Goal: Information Seeking & Learning: Learn about a topic

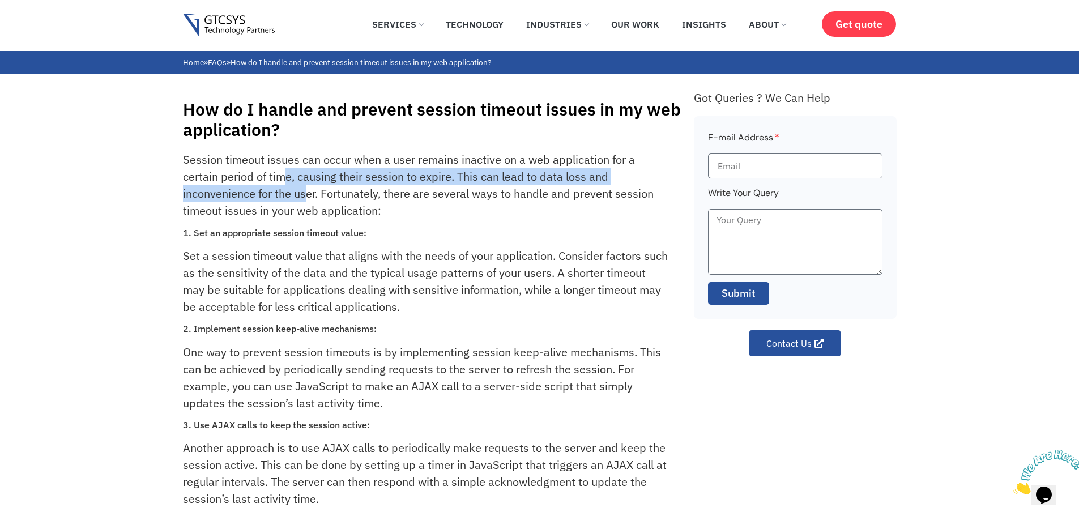
drag, startPoint x: 289, startPoint y: 173, endPoint x: 314, endPoint y: 197, distance: 34.5
click at [309, 197] on p "Session timeout issues can occur when a user remains inactive on a web applicat…" at bounding box center [425, 185] width 485 height 68
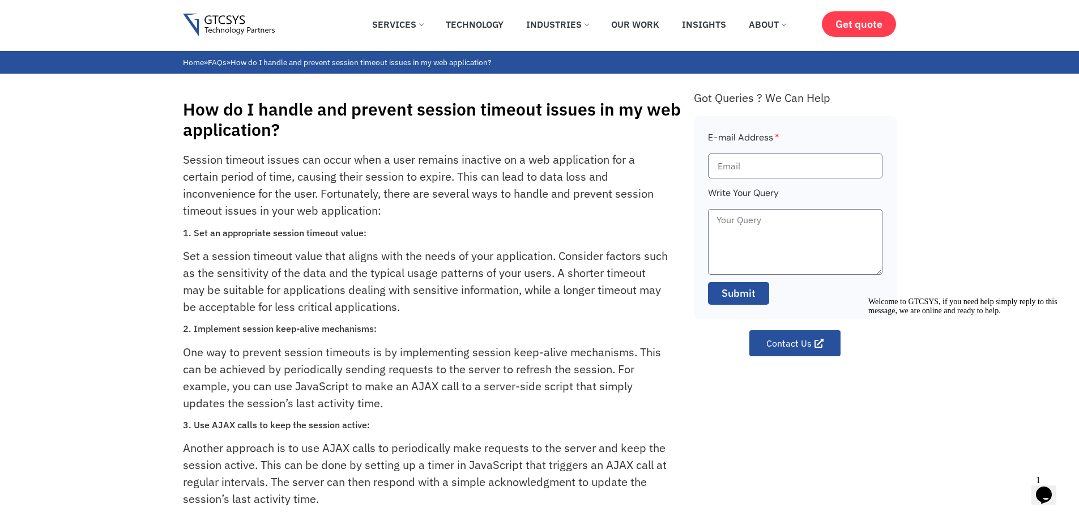
click at [354, 163] on p "Session timeout issues can occur when a user remains inactive on a web applicat…" at bounding box center [425, 185] width 485 height 68
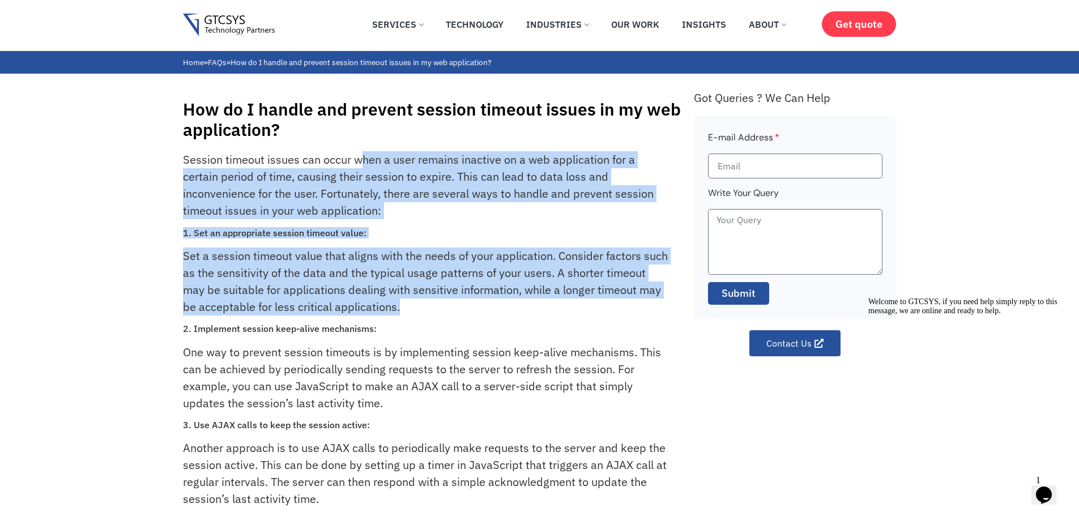
drag, startPoint x: 361, startPoint y: 160, endPoint x: 422, endPoint y: 307, distance: 159.5
click at [422, 307] on div "Session timeout issues can occur when a user remains inactive on a web applicat…" at bounding box center [433, 457] width 500 height 613
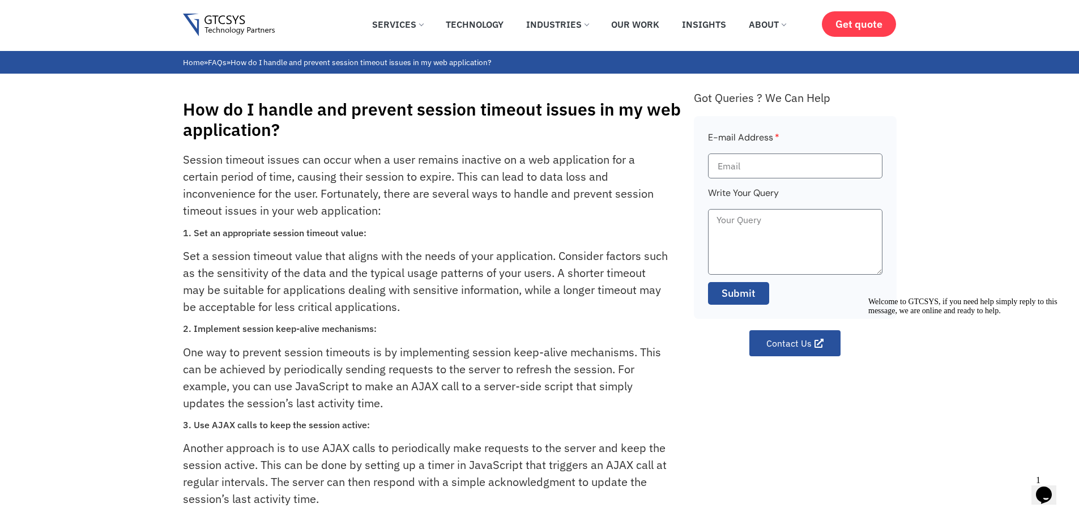
click at [406, 336] on div "Session timeout issues can occur when a user remains inactive on a web applicat…" at bounding box center [433, 457] width 500 height 613
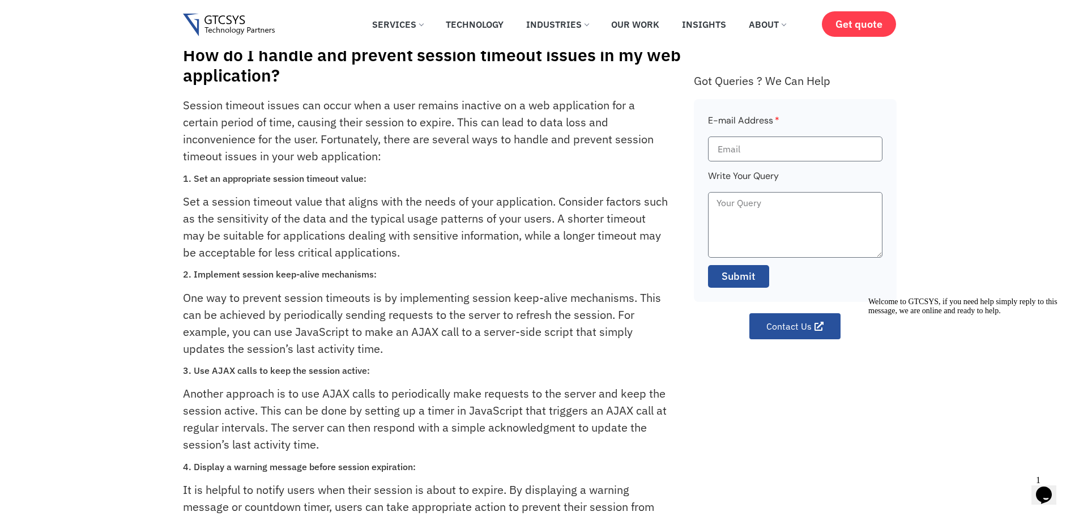
scroll to position [57, 0]
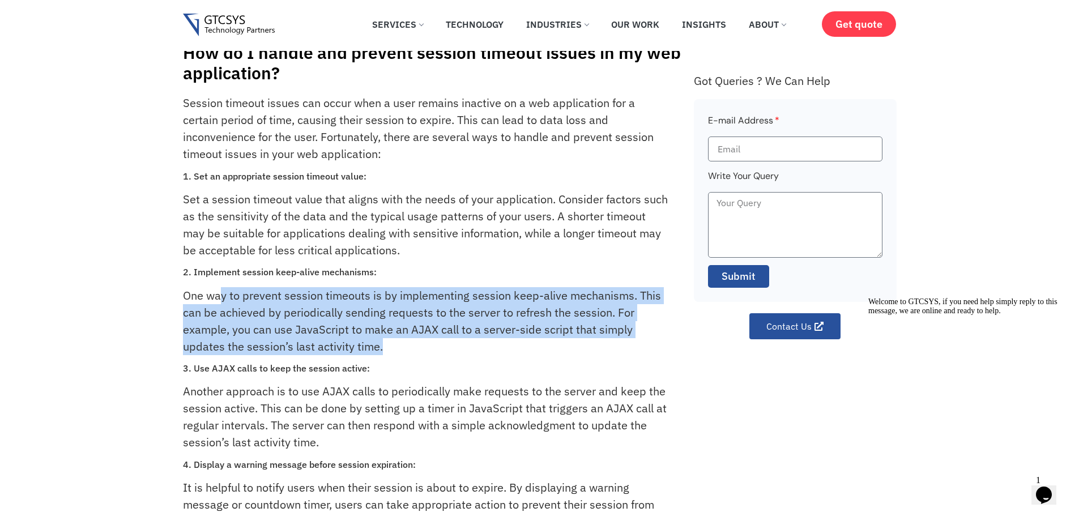
drag, startPoint x: 221, startPoint y: 295, endPoint x: 396, endPoint y: 344, distance: 181.4
click at [396, 344] on p "One way to prevent session timeouts is by implementing session keep-alive mecha…" at bounding box center [425, 321] width 485 height 68
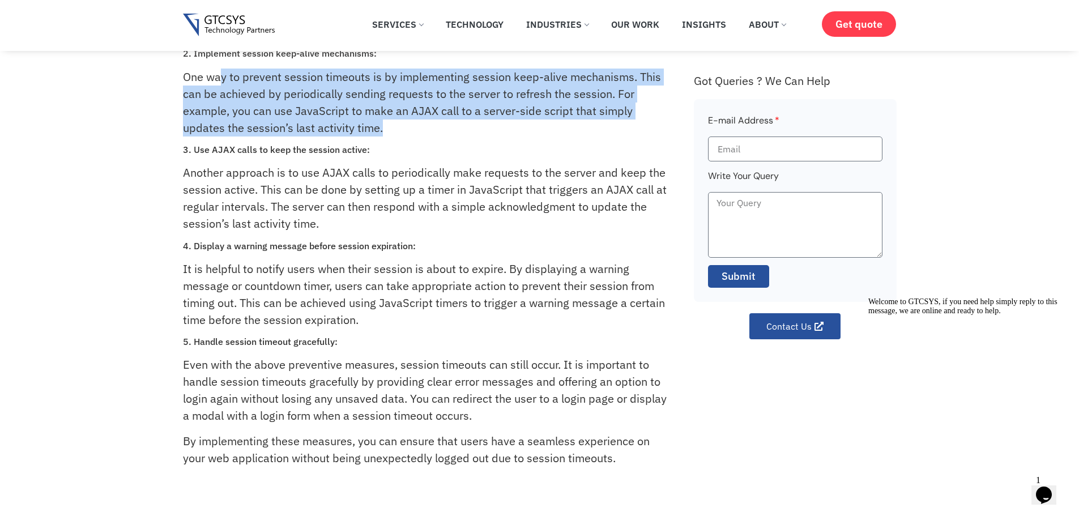
scroll to position [227, 0]
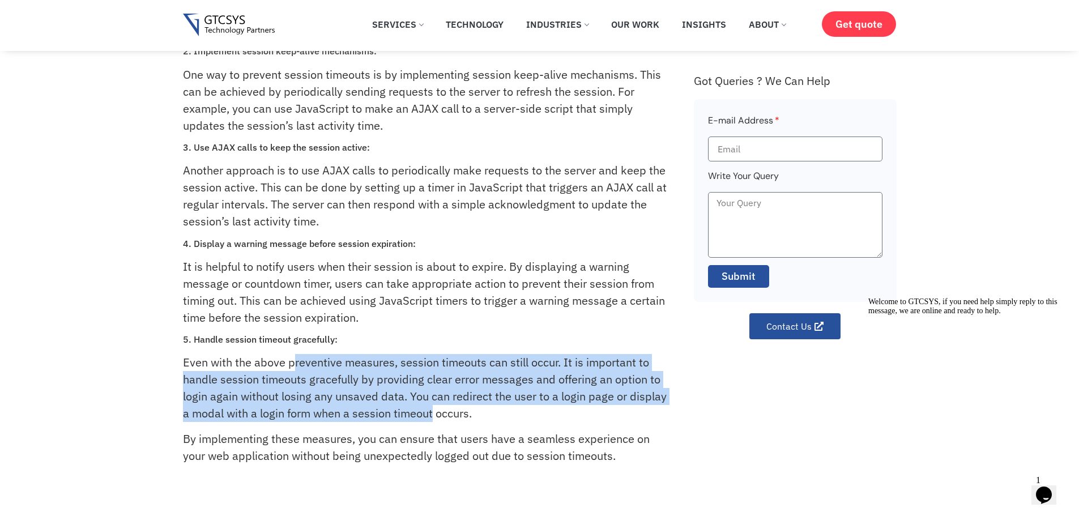
drag, startPoint x: 292, startPoint y: 363, endPoint x: 434, endPoint y: 413, distance: 151.0
click at [434, 413] on p "Even with the above preventive measures, session timeouts can still occur. It i…" at bounding box center [425, 388] width 485 height 68
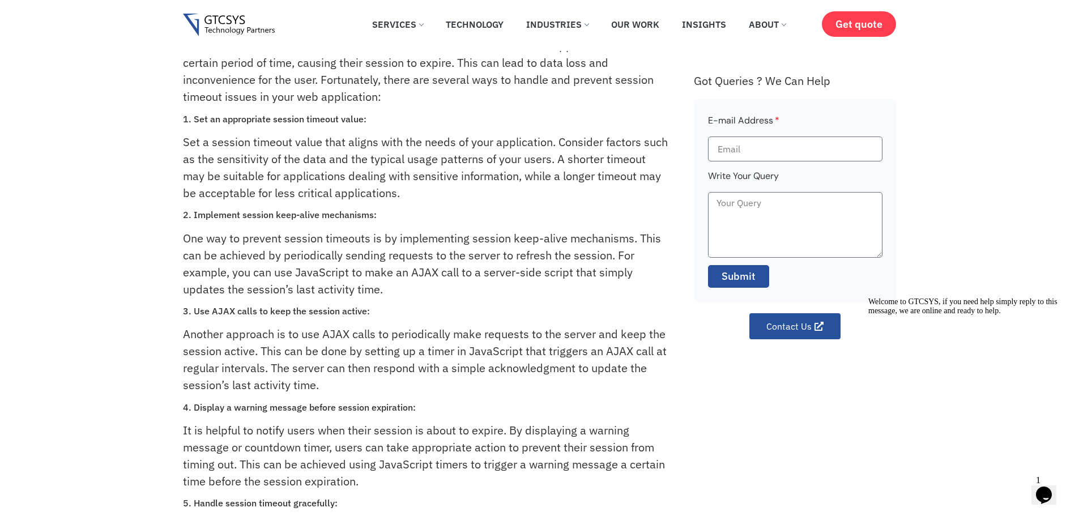
scroll to position [113, 0]
drag, startPoint x: 418, startPoint y: 376, endPoint x: 373, endPoint y: 369, distance: 45.3
click at [414, 377] on p "Another approach is to use AJAX calls to periodically make requests to the serv…" at bounding box center [425, 360] width 485 height 68
drag, startPoint x: 190, startPoint y: 311, endPoint x: 383, endPoint y: 301, distance: 193.4
click at [387, 312] on h3 "3. Use AJAX calls to keep the session active:" at bounding box center [425, 311] width 485 height 11
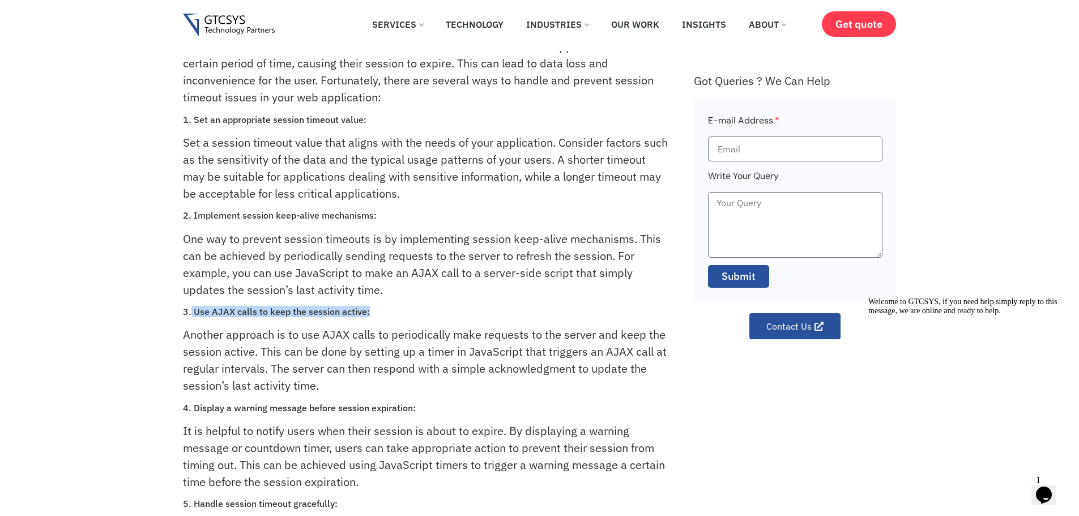
copy h3 "Use AJAX calls to keep the session active:"
